Goal: Check status: Check status

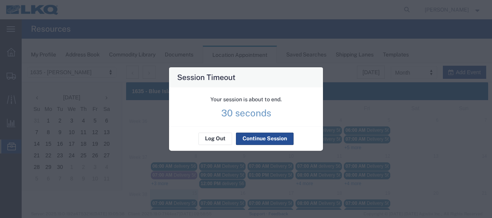
scroll to position [77, 0]
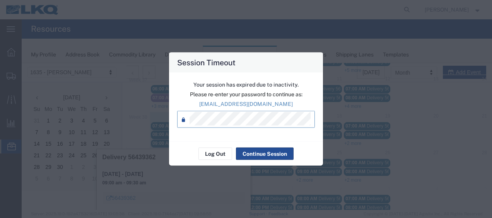
click at [265, 160] on div "Log Out Continue Session" at bounding box center [246, 154] width 154 height 24
click at [266, 154] on button "Continue Session" at bounding box center [265, 154] width 58 height 12
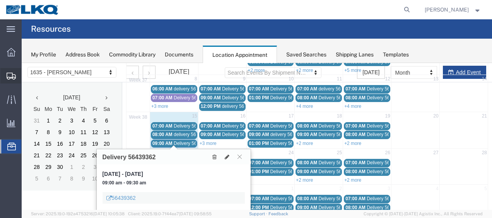
drag, startPoint x: 35, startPoint y: 91, endPoint x: 39, endPoint y: 89, distance: 4.0
click at [0, 0] on span "Shipment Manager" at bounding box center [0, 0] width 0 height 0
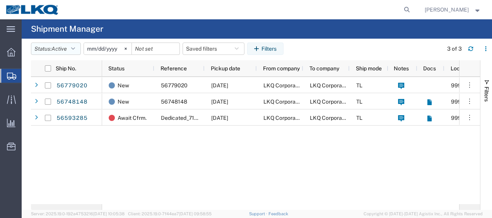
click at [75, 46] on icon "button" at bounding box center [73, 48] width 4 height 5
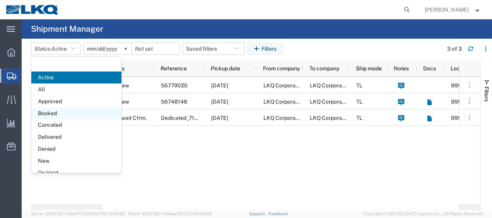
click at [61, 108] on span "Booked" at bounding box center [76, 114] width 90 height 12
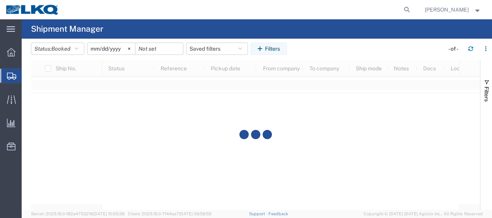
click at [93, 50] on input "2025-08-15" at bounding box center [111, 49] width 48 height 12
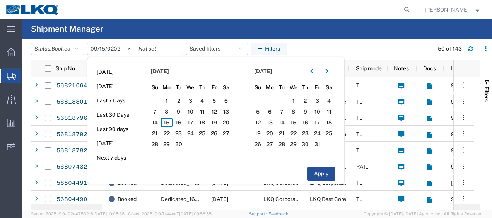
type input "2026-09-15"
type input "2025-09-15"
click at [171, 123] on span "15" at bounding box center [167, 122] width 12 height 9
click at [180, 124] on span "16" at bounding box center [179, 122] width 12 height 9
click at [325, 176] on button "Apply" at bounding box center [321, 174] width 27 height 14
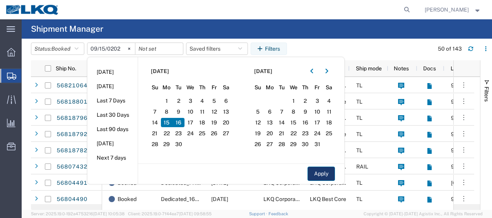
type input "2025-09-16"
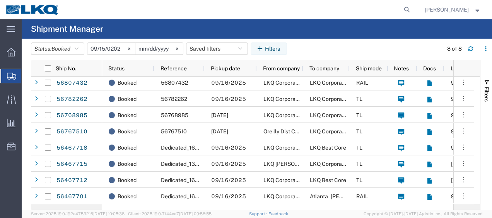
scroll to position [2, 0]
click at [477, 10] on strong "button" at bounding box center [478, 9] width 7 height 3
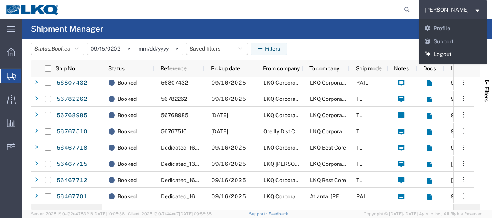
click at [454, 54] on link "Logout" at bounding box center [453, 54] width 68 height 13
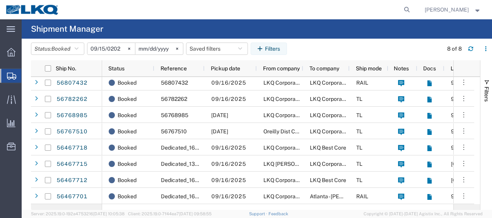
click at [477, 9] on strong "button" at bounding box center [478, 9] width 7 height 3
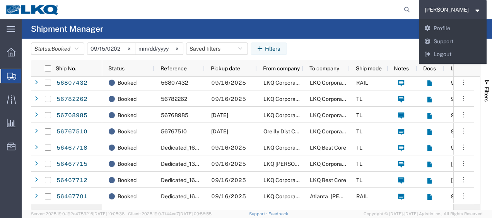
click at [296, 10] on agx-global-search at bounding box center [290, 9] width 248 height 19
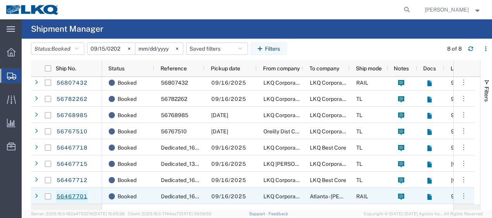
click at [79, 197] on link "56467701" at bounding box center [72, 197] width 32 height 12
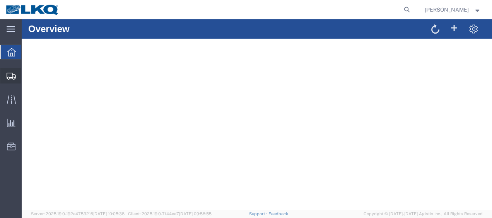
click at [0, 0] on span "Shipment Manager" at bounding box center [0, 0] width 0 height 0
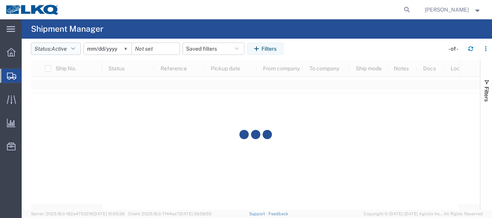
click at [75, 48] on icon "button" at bounding box center [73, 48] width 4 height 5
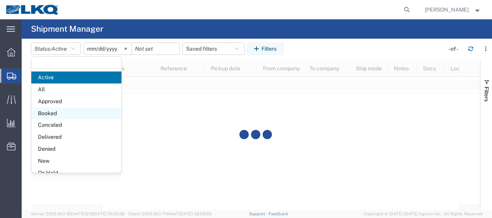
click at [60, 112] on span "Booked" at bounding box center [76, 114] width 90 height 12
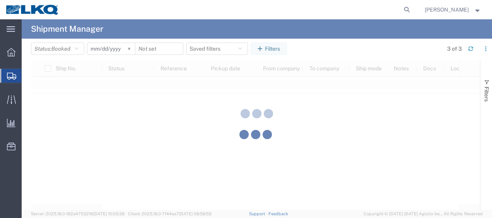
click at [98, 49] on div at bounding box center [257, 114] width 471 height 191
click at [96, 49] on div at bounding box center [257, 114] width 471 height 191
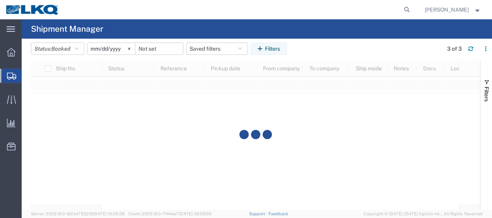
click at [96, 49] on input "2025-08-15" at bounding box center [111, 49] width 48 height 12
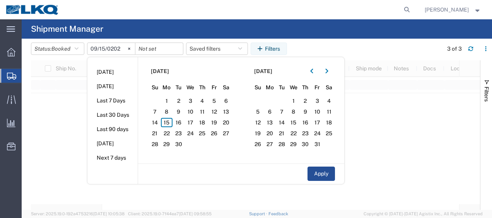
type input "2025-09-15"
click at [167, 124] on span "15" at bounding box center [167, 122] width 12 height 9
click at [181, 119] on span "16" at bounding box center [179, 122] width 12 height 9
click at [328, 172] on button "Apply" at bounding box center [321, 174] width 27 height 14
type input "2025-09-16"
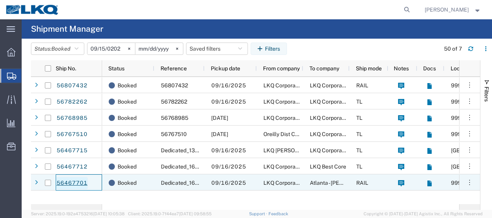
click at [71, 182] on link "56467701" at bounding box center [72, 183] width 32 height 12
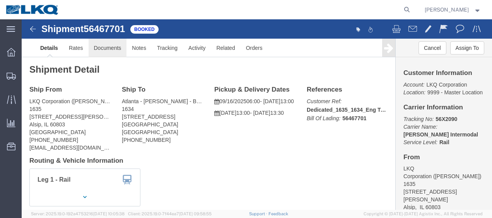
click link "Documents"
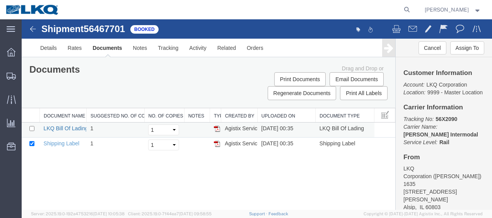
click at [67, 128] on link "LKQ Bill Of Lading" at bounding box center [66, 128] width 45 height 6
click at [30, 29] on img at bounding box center [32, 28] width 9 height 9
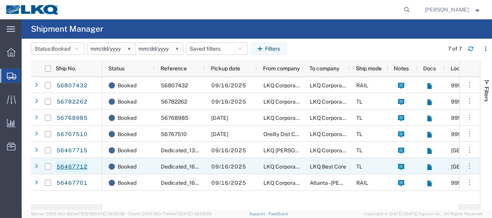
click at [81, 166] on link "56467712" at bounding box center [72, 167] width 32 height 12
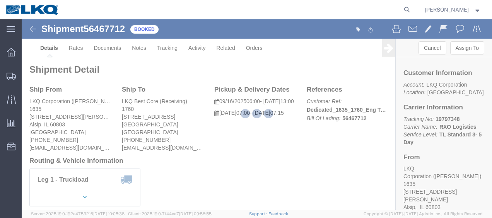
click at [109, 46] on div at bounding box center [257, 114] width 471 height 191
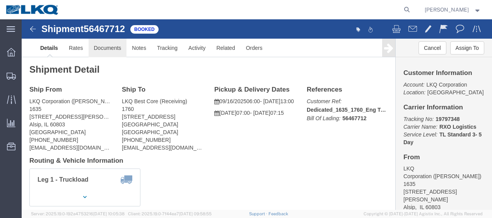
click link "Documents"
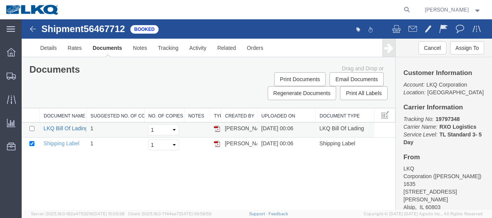
click at [60, 128] on link "LKQ Bill Of Lading" at bounding box center [66, 128] width 45 height 6
click at [33, 29] on img at bounding box center [32, 28] width 9 height 9
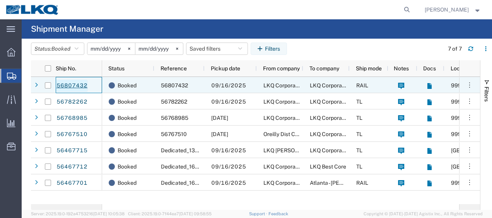
click at [78, 86] on link "56807432" at bounding box center [72, 86] width 32 height 12
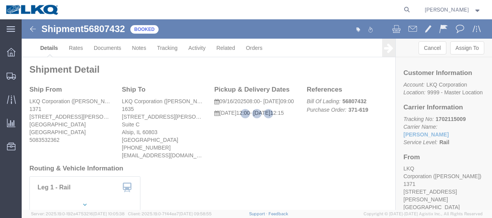
click at [479, 11] on strong "button" at bounding box center [478, 9] width 7 height 3
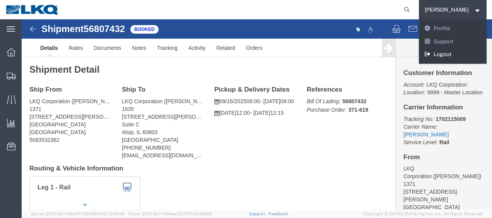
click at [451, 53] on link "Logout" at bounding box center [453, 54] width 68 height 13
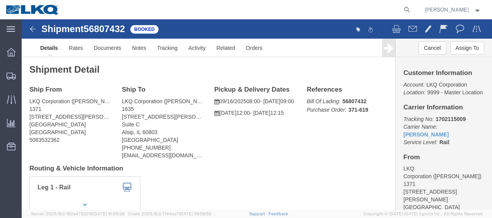
click at [477, 8] on strong "button" at bounding box center [478, 9] width 7 height 3
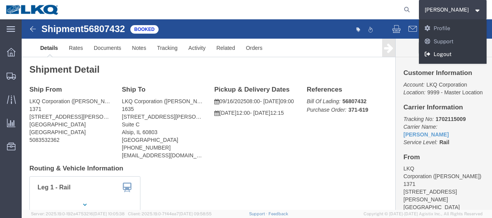
click at [446, 54] on link "Logout" at bounding box center [453, 54] width 68 height 13
